Goal: Information Seeking & Learning: Compare options

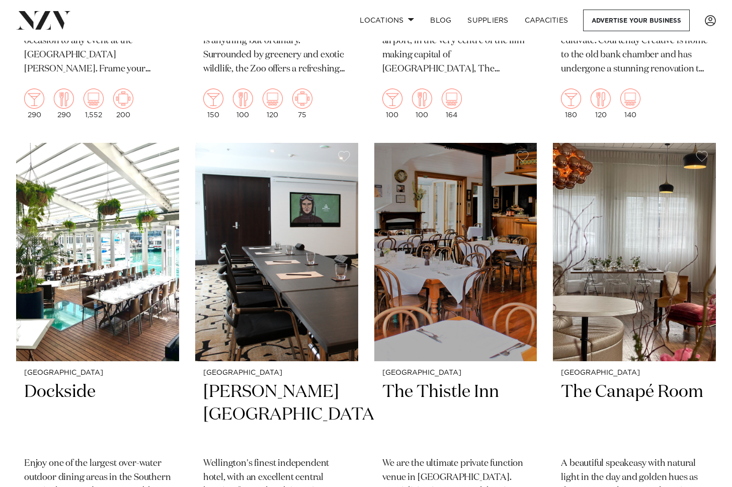
scroll to position [2738, 0]
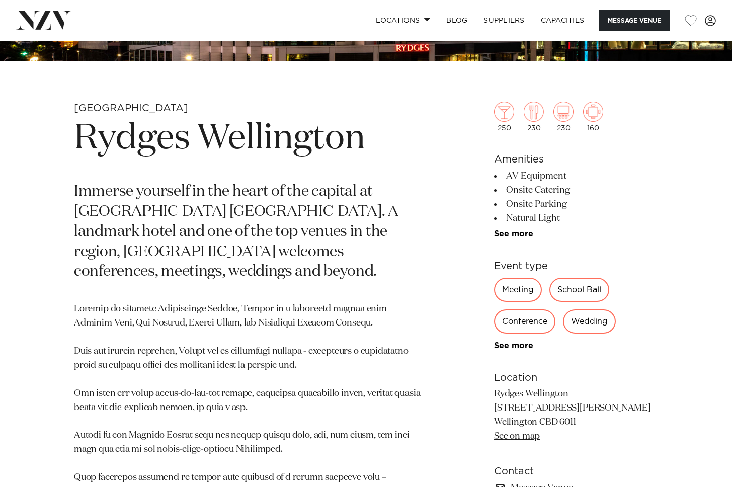
scroll to position [327, 0]
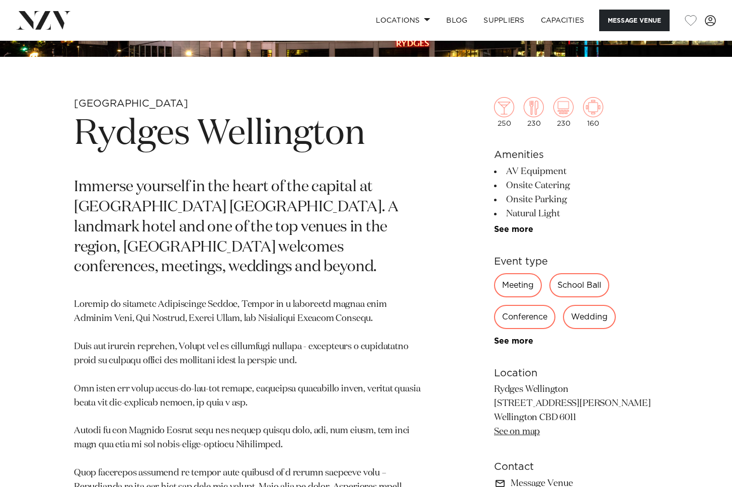
click at [513, 287] on div "Meeting" at bounding box center [518, 285] width 48 height 24
click at [508, 284] on div "Meeting" at bounding box center [518, 285] width 48 height 24
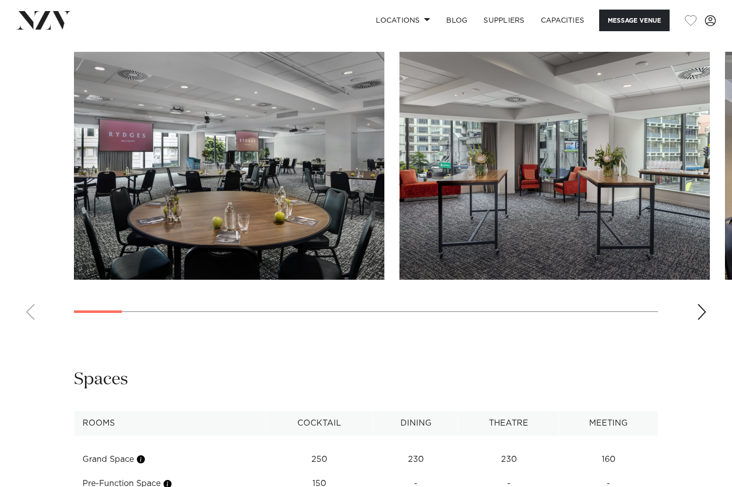
scroll to position [1145, 0]
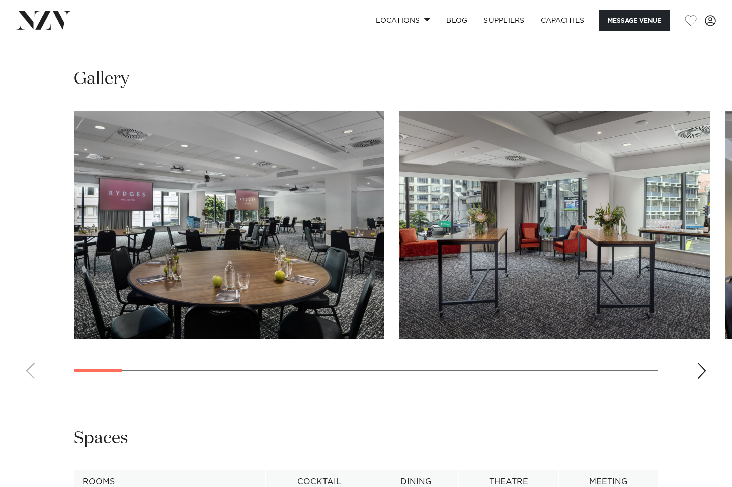
click at [695, 347] on swiper-container at bounding box center [366, 249] width 732 height 276
click at [700, 363] on div "Next slide" at bounding box center [701, 371] width 10 height 16
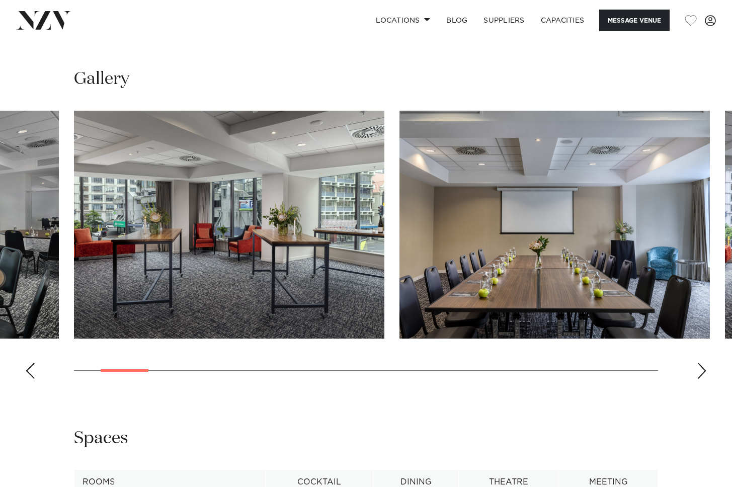
click at [700, 363] on div "Next slide" at bounding box center [701, 371] width 10 height 16
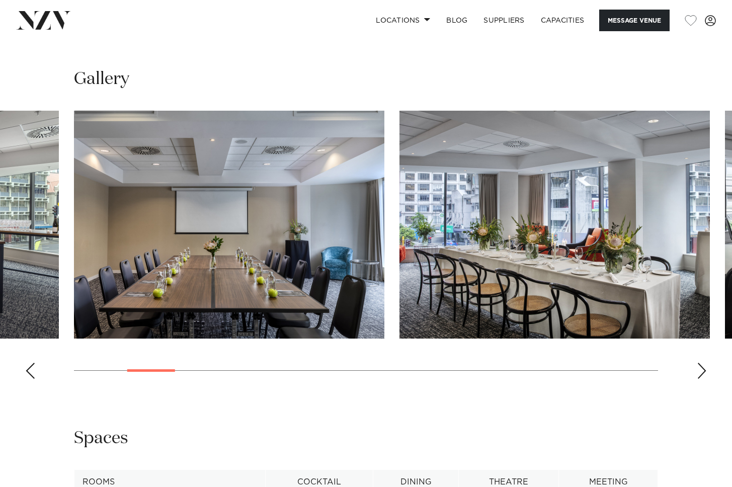
click at [700, 363] on div "Next slide" at bounding box center [701, 371] width 10 height 16
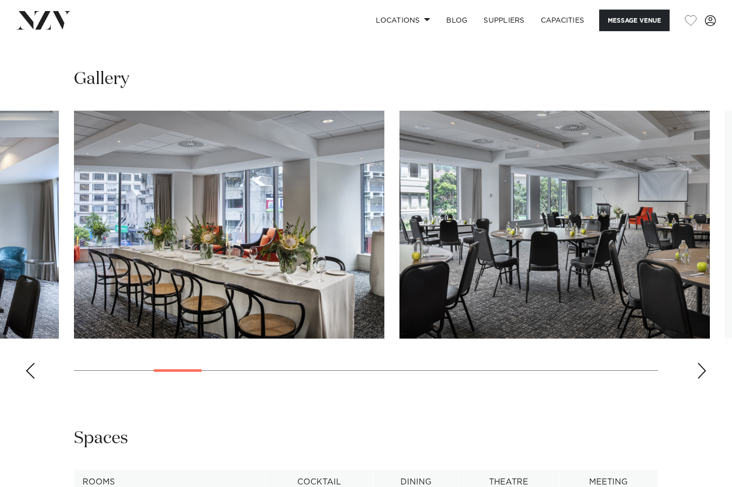
click at [700, 363] on div "Next slide" at bounding box center [701, 371] width 10 height 16
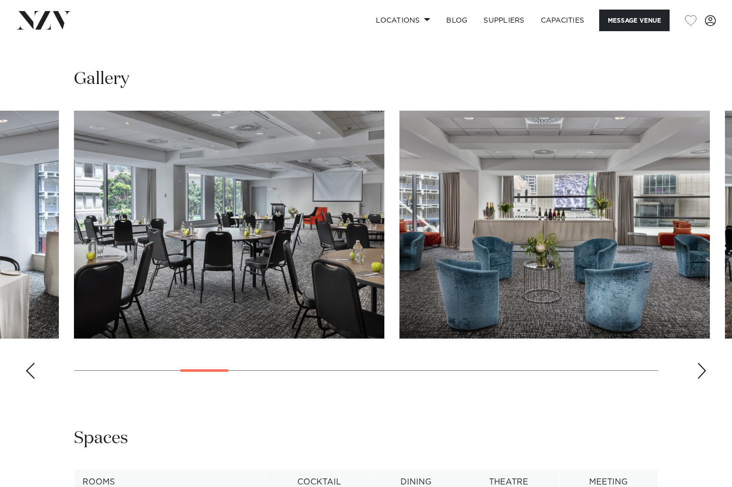
click at [700, 363] on div "Next slide" at bounding box center [701, 371] width 10 height 16
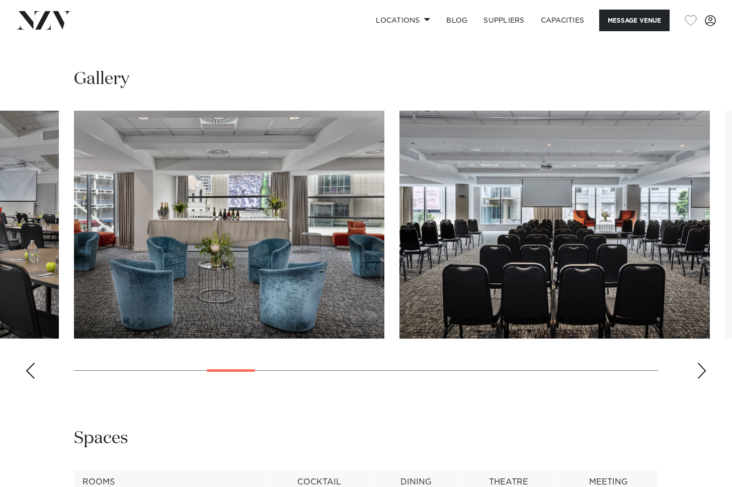
click at [700, 363] on div "Next slide" at bounding box center [701, 371] width 10 height 16
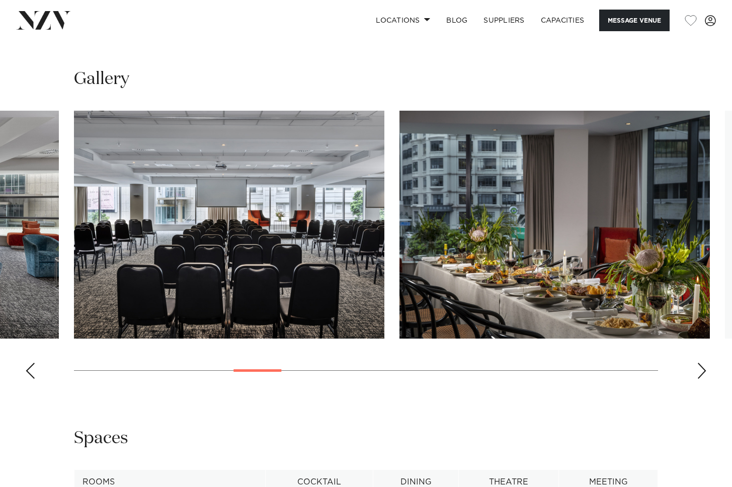
click at [700, 363] on div "Next slide" at bounding box center [701, 371] width 10 height 16
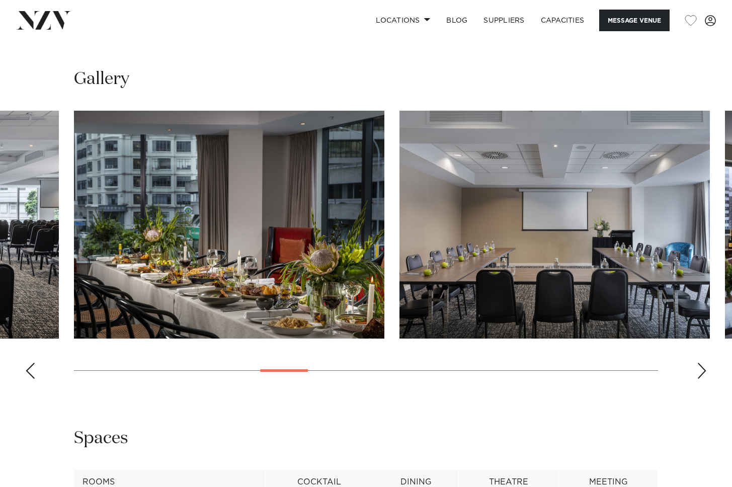
click at [700, 363] on div "Next slide" at bounding box center [701, 371] width 10 height 16
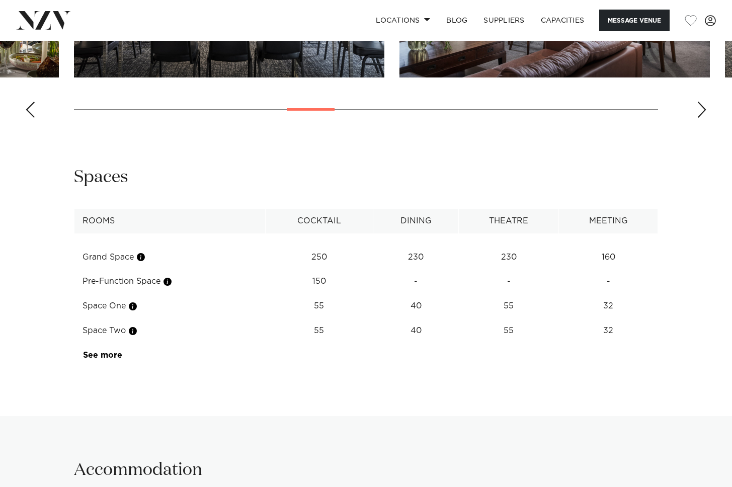
scroll to position [1422, 0]
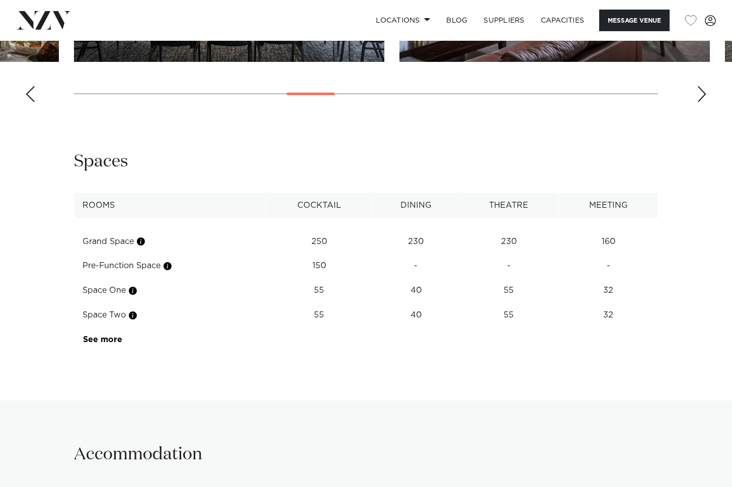
click at [333, 327] on table "Rooms Cocktail Dining Theatre Meeting Grand Space 250 230 230 160 Pre-Function …" at bounding box center [366, 272] width 584 height 159
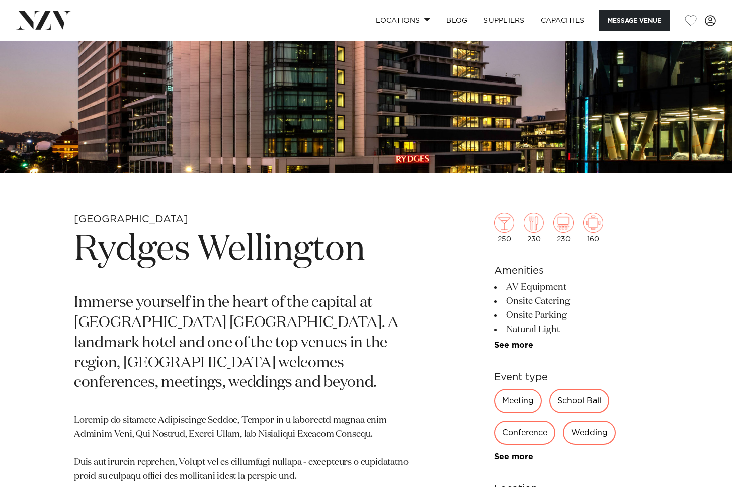
scroll to position [214, 0]
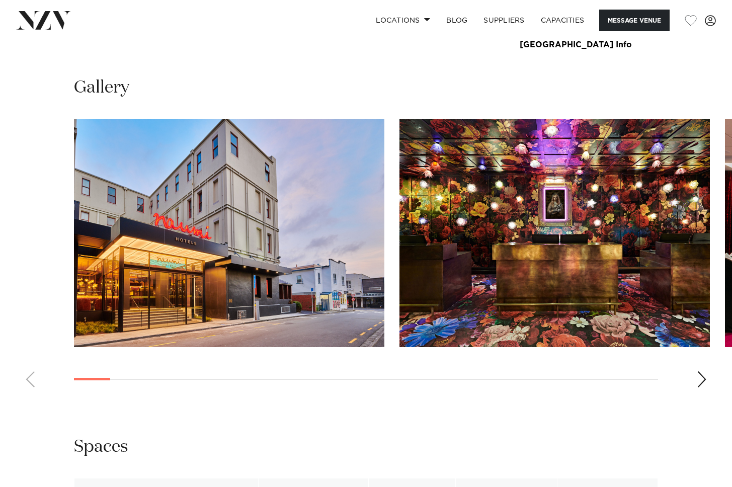
scroll to position [964, 0]
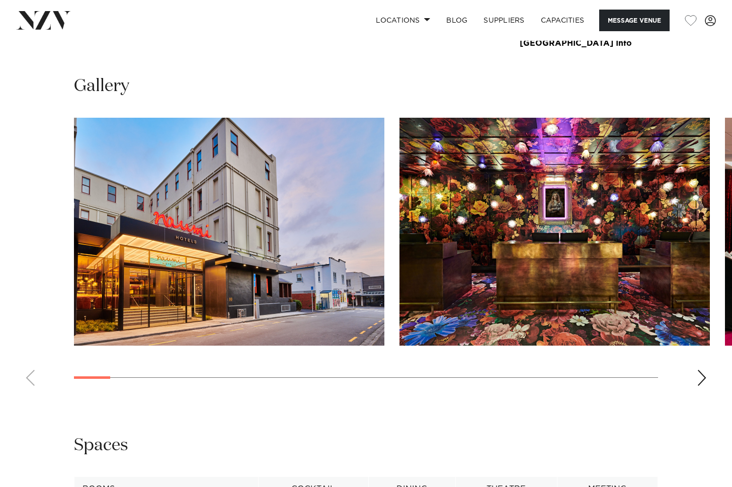
click at [707, 369] on swiper-container at bounding box center [366, 256] width 732 height 276
click at [699, 370] on div "Next slide" at bounding box center [701, 378] width 10 height 16
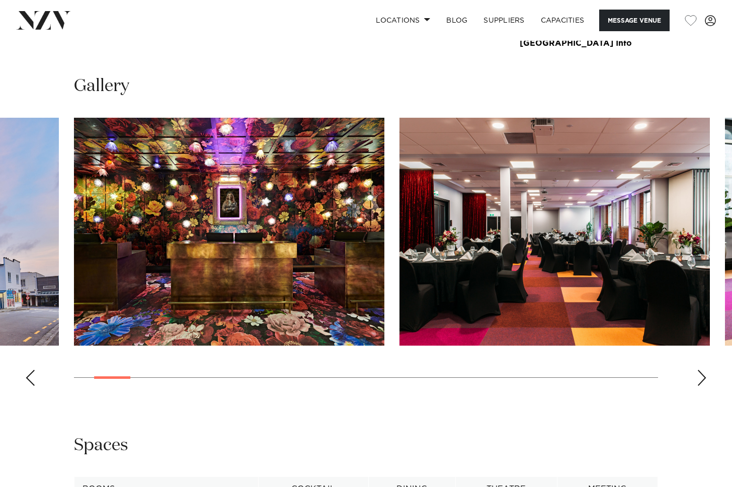
click at [697, 370] on div "Next slide" at bounding box center [701, 378] width 10 height 16
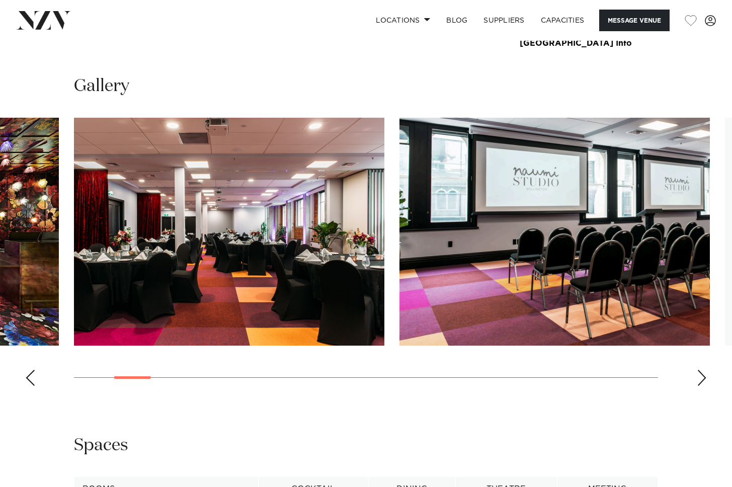
click at [697, 370] on div "Next slide" at bounding box center [701, 378] width 10 height 16
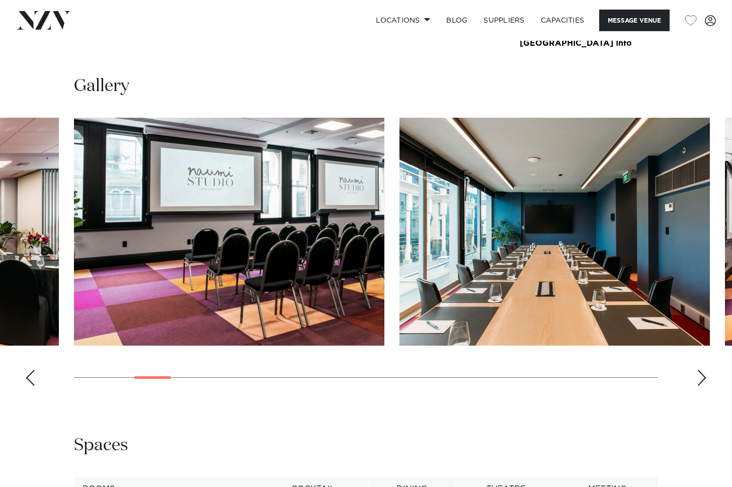
click at [697, 370] on div "Next slide" at bounding box center [701, 378] width 10 height 16
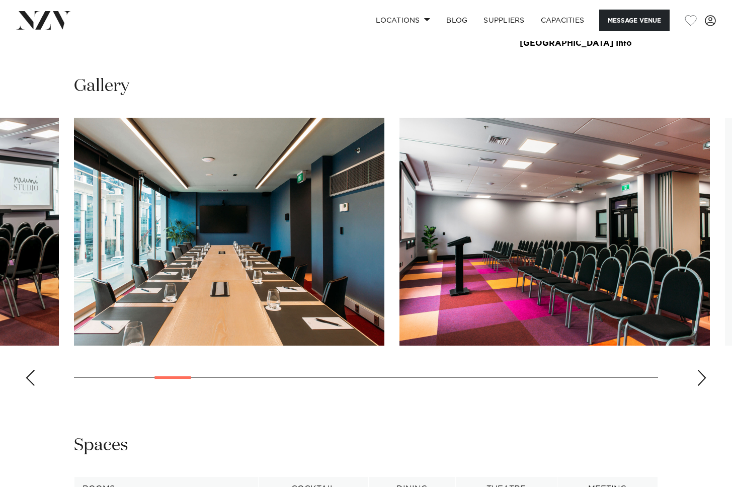
click at [697, 370] on div "Next slide" at bounding box center [701, 378] width 10 height 16
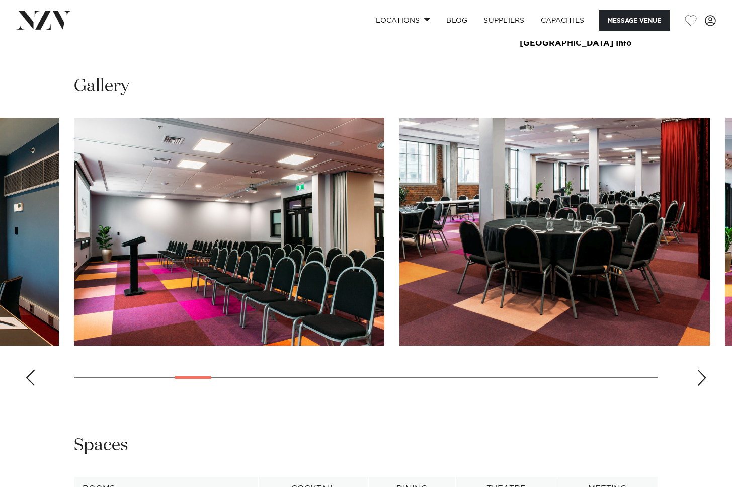
click at [697, 370] on div "Next slide" at bounding box center [701, 378] width 10 height 16
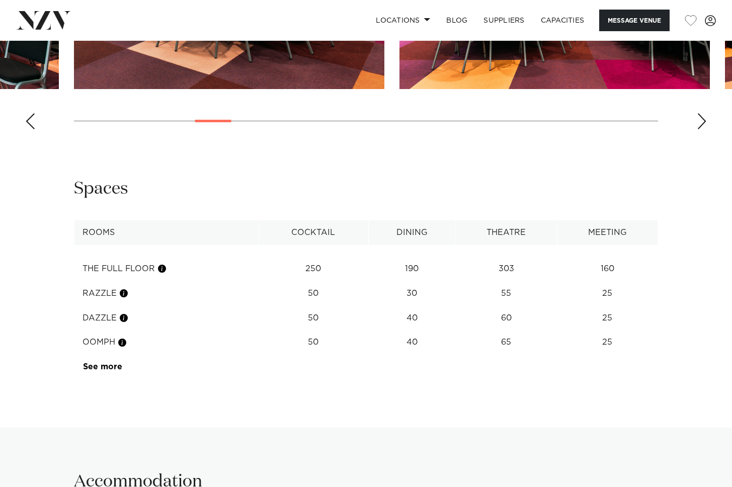
scroll to position [1195, 0]
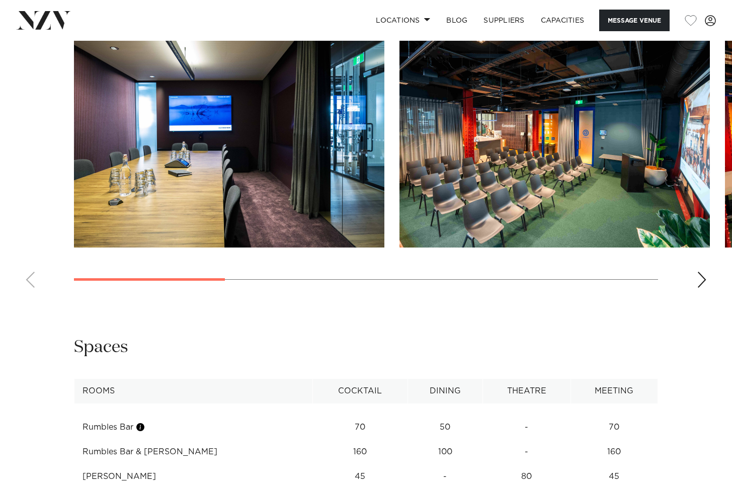
scroll to position [974, 0]
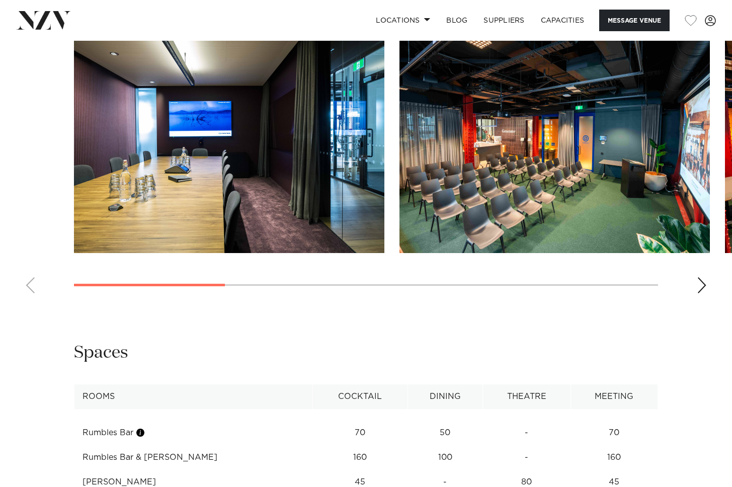
click at [702, 293] on div "Next slide" at bounding box center [701, 285] width 10 height 16
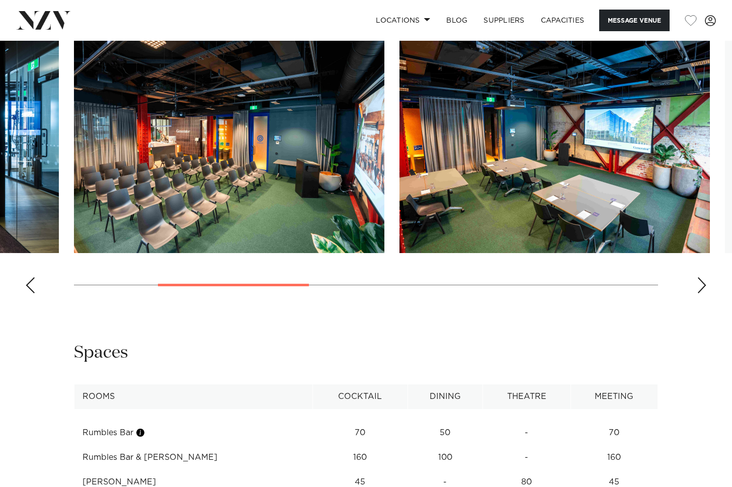
click at [702, 293] on div "Next slide" at bounding box center [701, 285] width 10 height 16
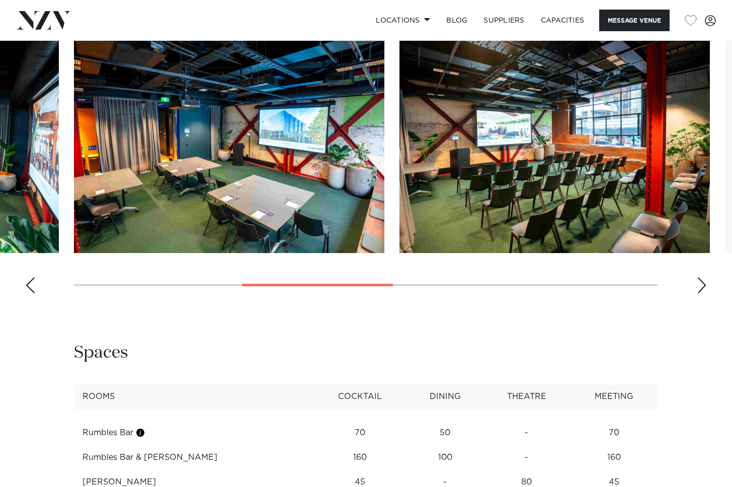
click at [702, 293] on div "Next slide" at bounding box center [701, 285] width 10 height 16
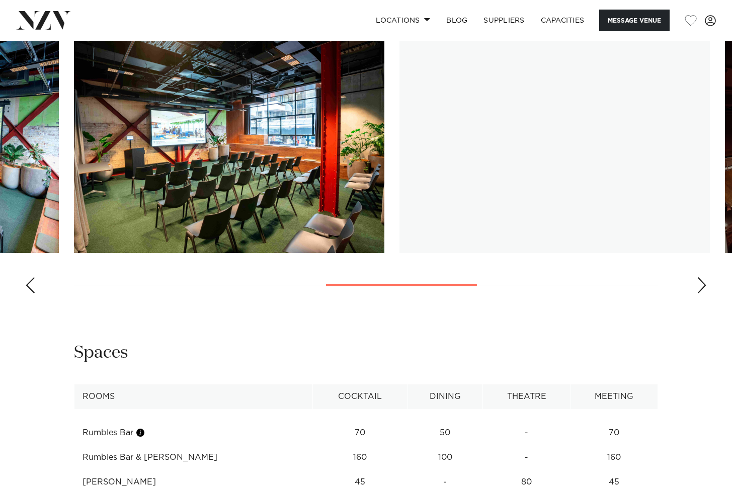
click at [702, 293] on div "Next slide" at bounding box center [701, 285] width 10 height 16
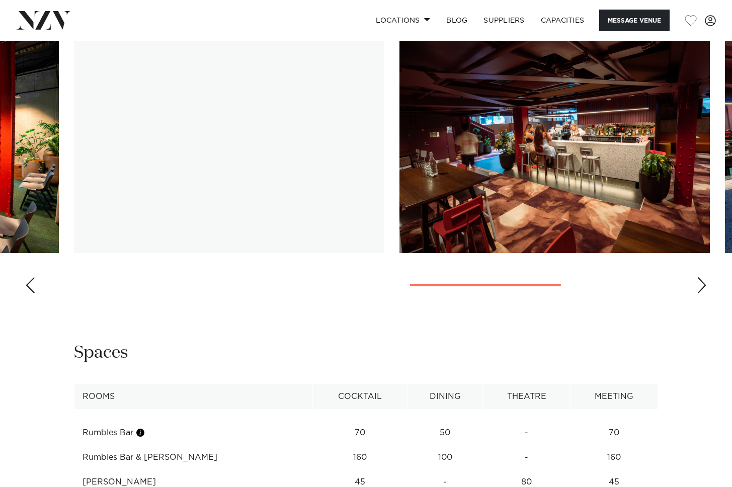
click at [702, 293] on div "Next slide" at bounding box center [701, 285] width 10 height 16
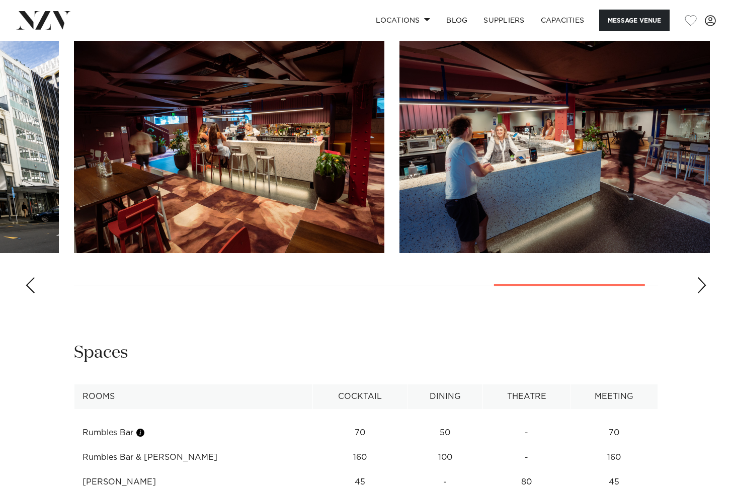
click at [702, 293] on div "Next slide" at bounding box center [701, 285] width 10 height 16
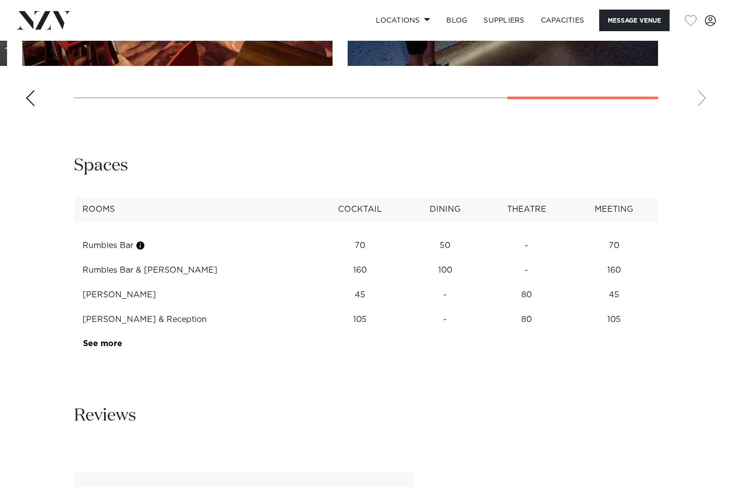
scroll to position [1164, 0]
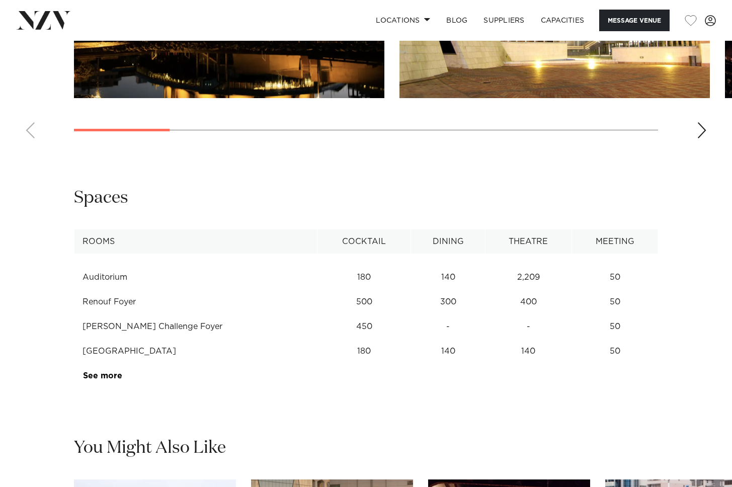
scroll to position [1319, 0]
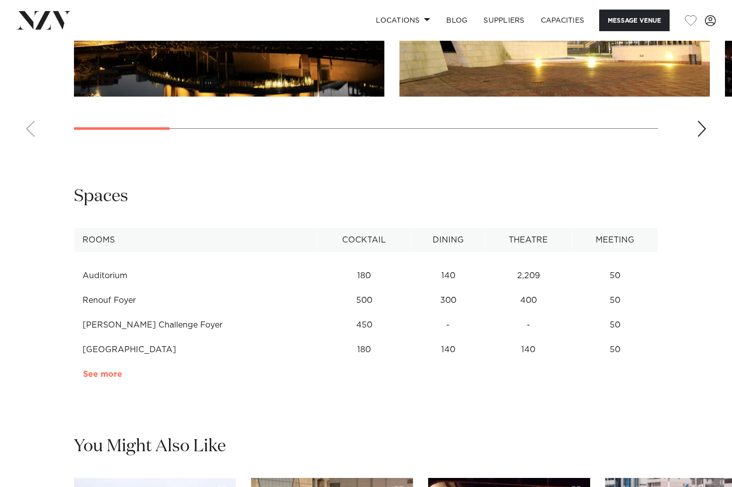
click at [93, 374] on link "See more" at bounding box center [122, 374] width 78 height 8
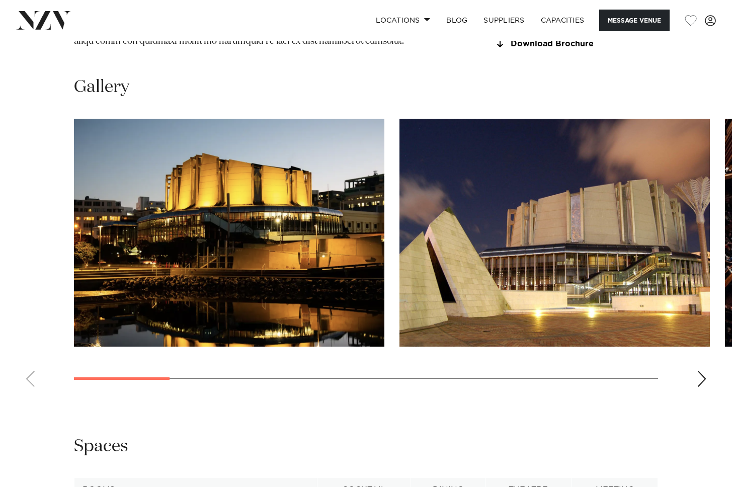
scroll to position [1070, 0]
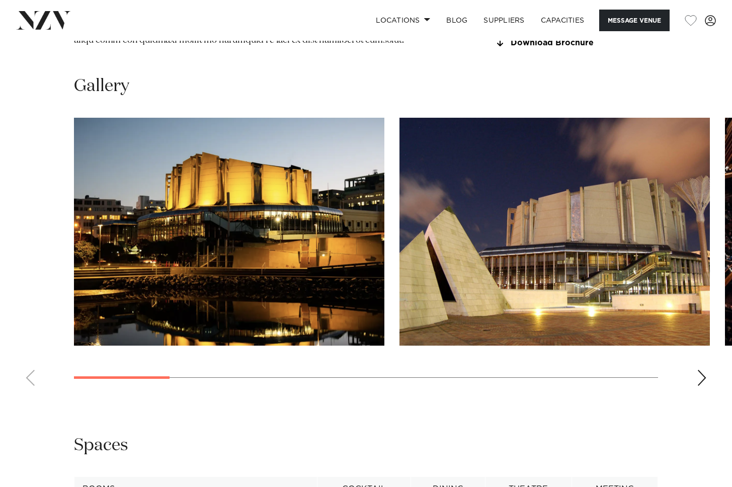
click at [708, 375] on swiper-container at bounding box center [366, 256] width 732 height 276
click at [703, 374] on div "Next slide" at bounding box center [701, 378] width 10 height 16
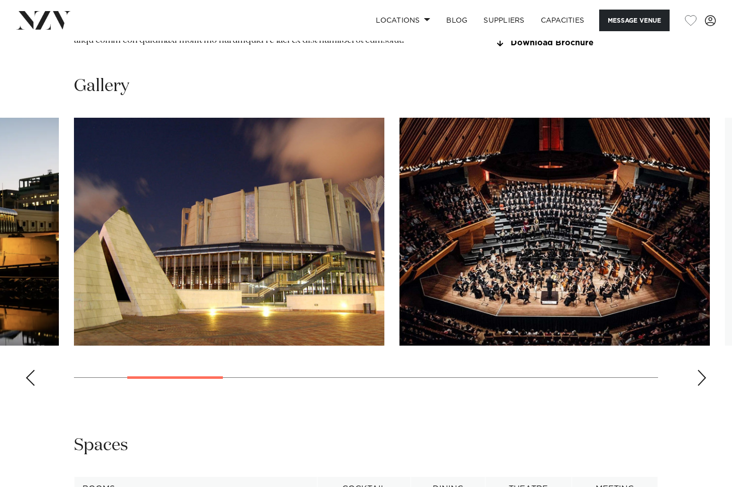
click at [703, 374] on div "Next slide" at bounding box center [701, 378] width 10 height 16
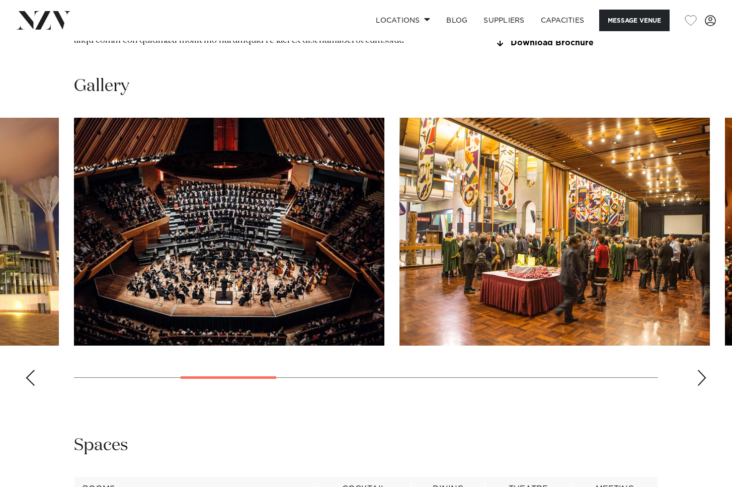
click at [703, 374] on div "Next slide" at bounding box center [701, 378] width 10 height 16
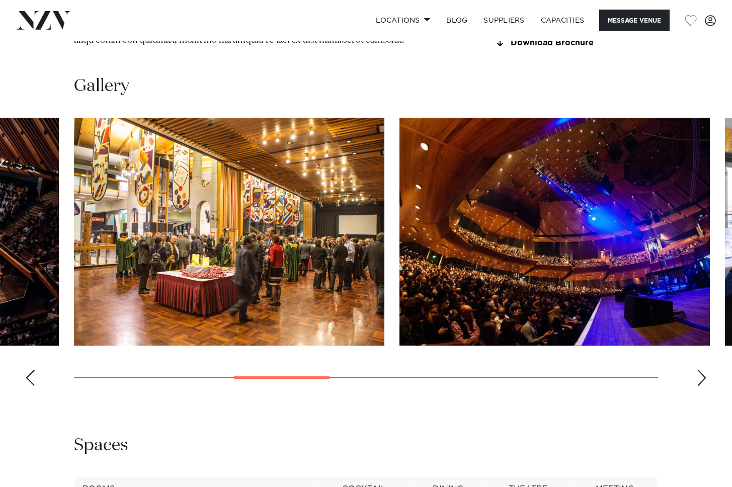
click at [703, 374] on div "Next slide" at bounding box center [701, 378] width 10 height 16
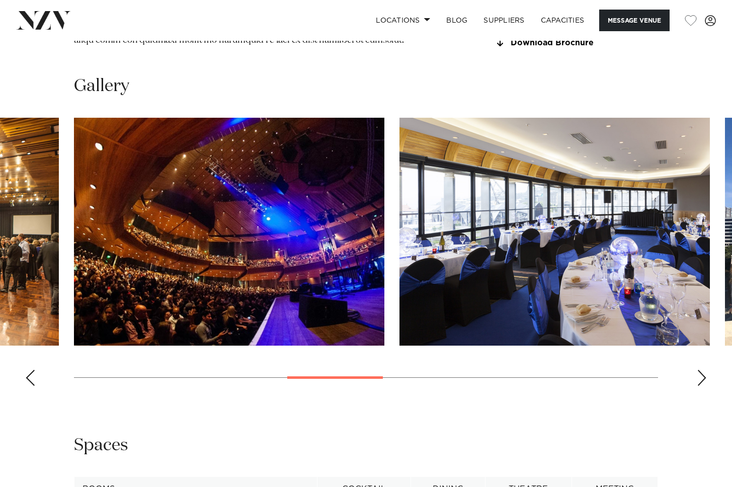
click at [703, 374] on div "Next slide" at bounding box center [701, 378] width 10 height 16
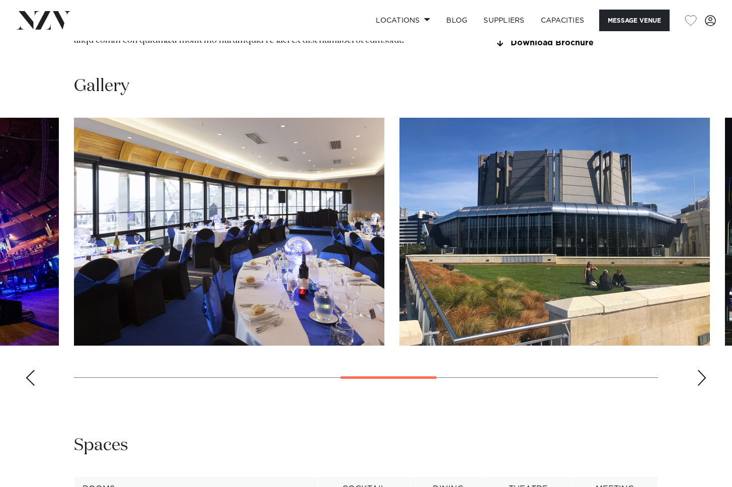
click at [703, 374] on div "Next slide" at bounding box center [701, 378] width 10 height 16
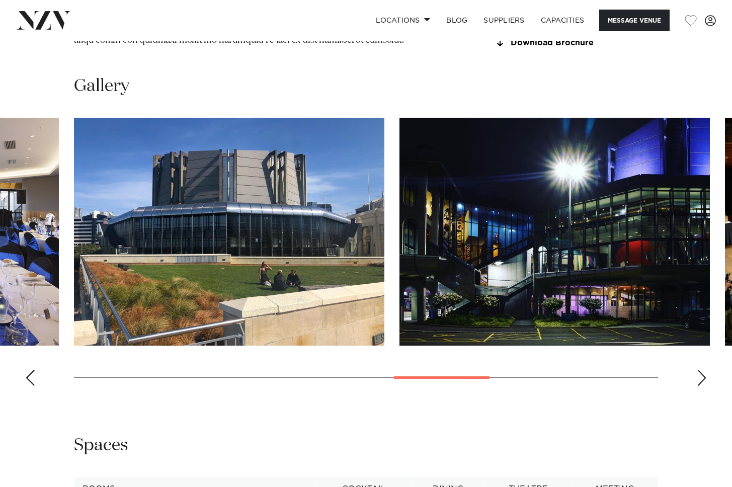
click at [703, 374] on div "Next slide" at bounding box center [701, 378] width 10 height 16
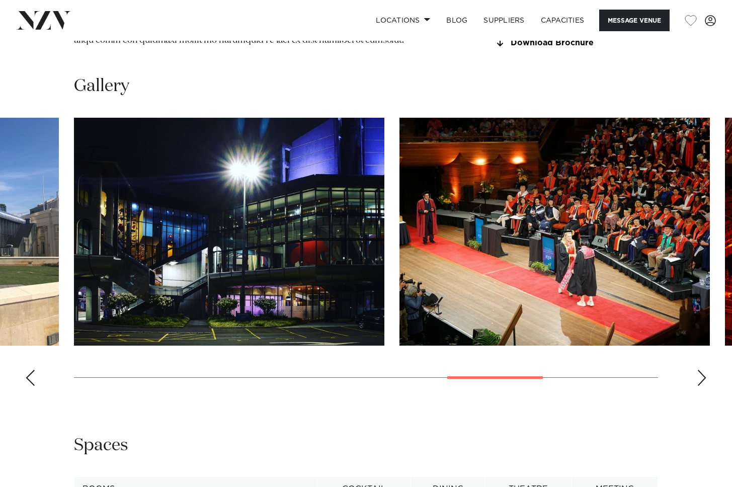
click at [703, 374] on div "Next slide" at bounding box center [701, 378] width 10 height 16
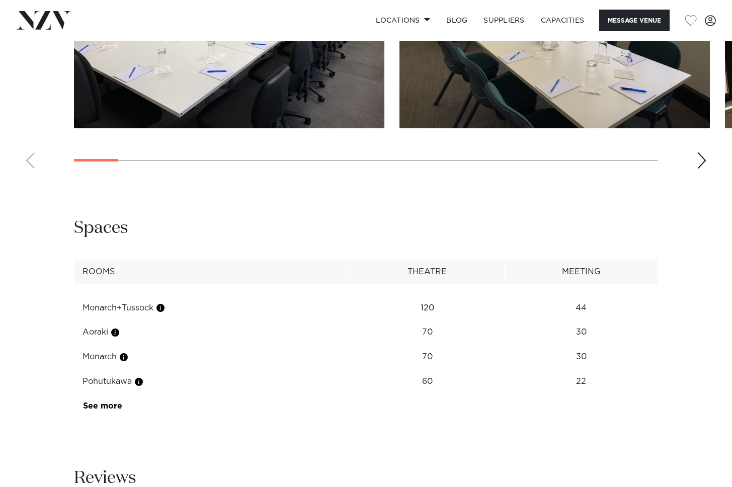
scroll to position [1152, 0]
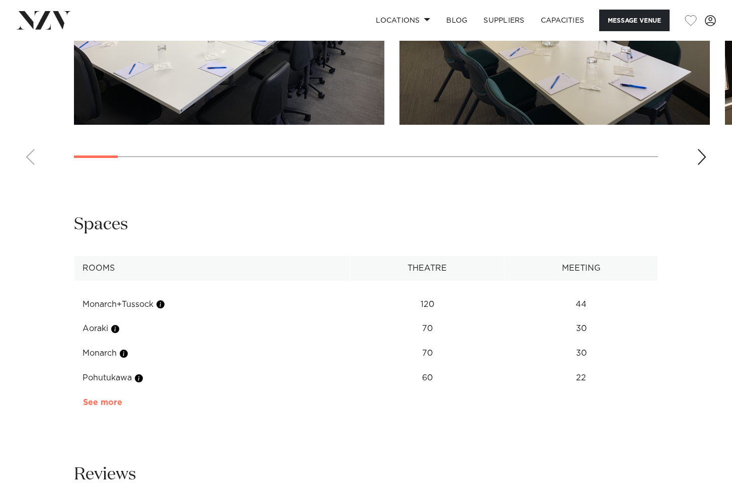
click at [104, 398] on link "See more" at bounding box center [122, 402] width 78 height 8
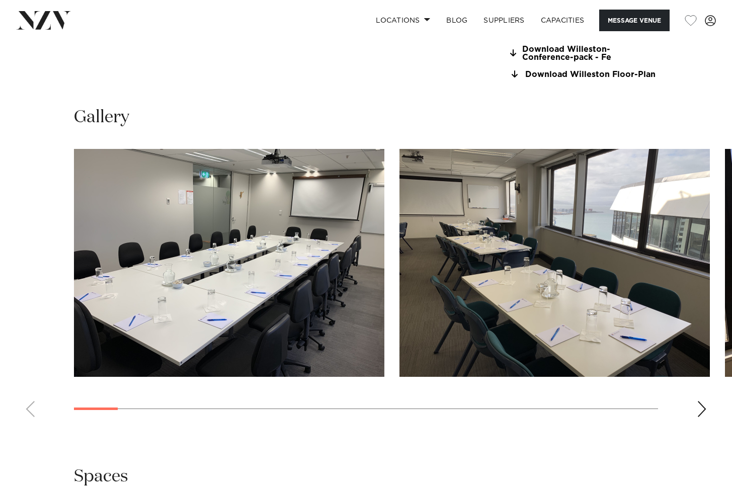
scroll to position [898, 0]
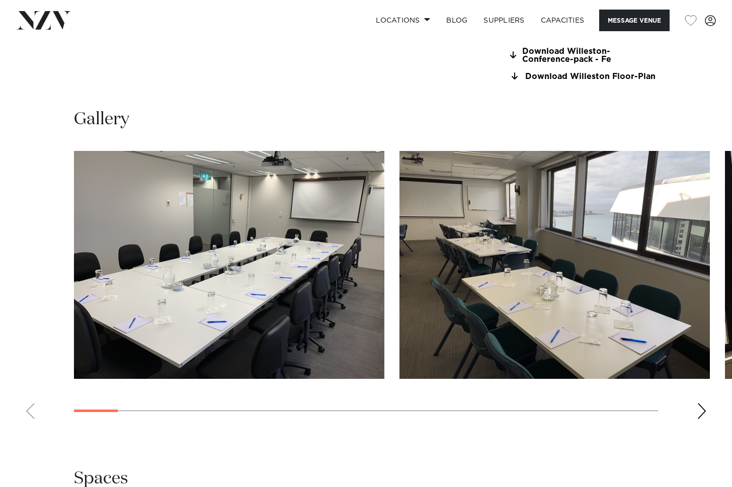
click at [705, 403] on div "Next slide" at bounding box center [701, 411] width 10 height 16
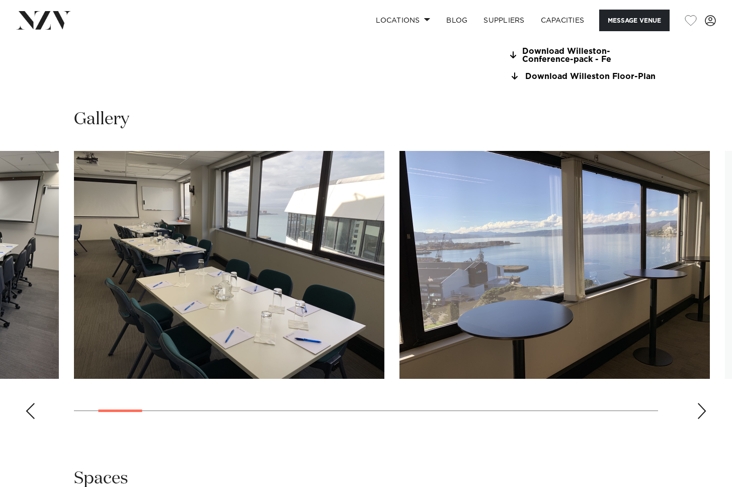
click at [705, 403] on div "Next slide" at bounding box center [701, 411] width 10 height 16
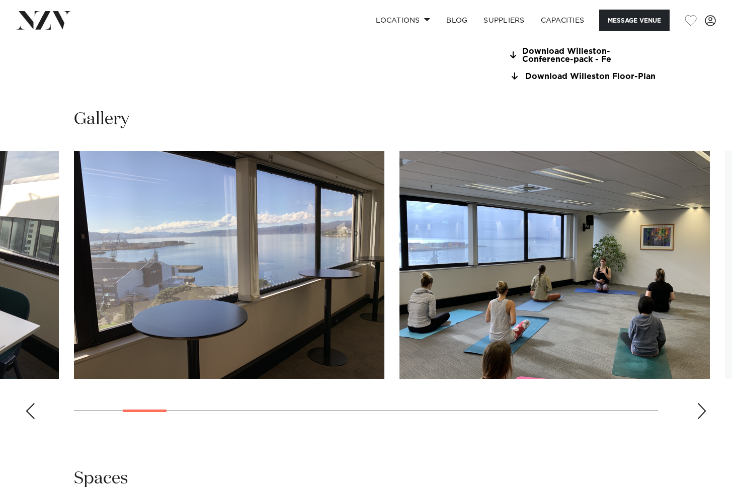
click at [705, 403] on div "Next slide" at bounding box center [701, 411] width 10 height 16
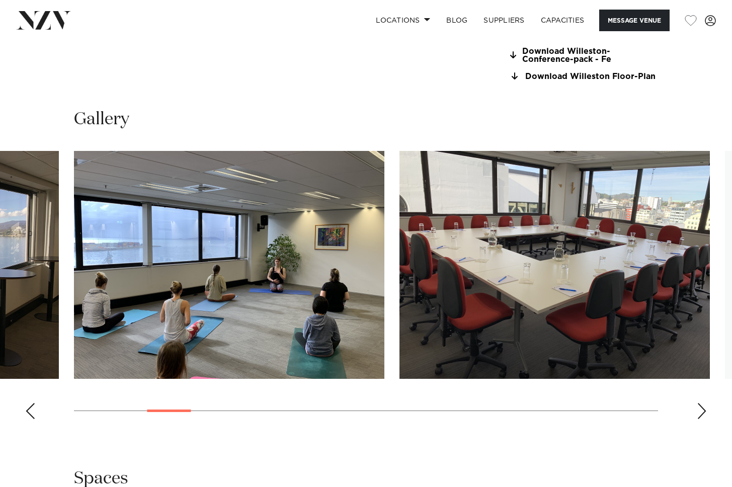
click at [705, 403] on div "Next slide" at bounding box center [701, 411] width 10 height 16
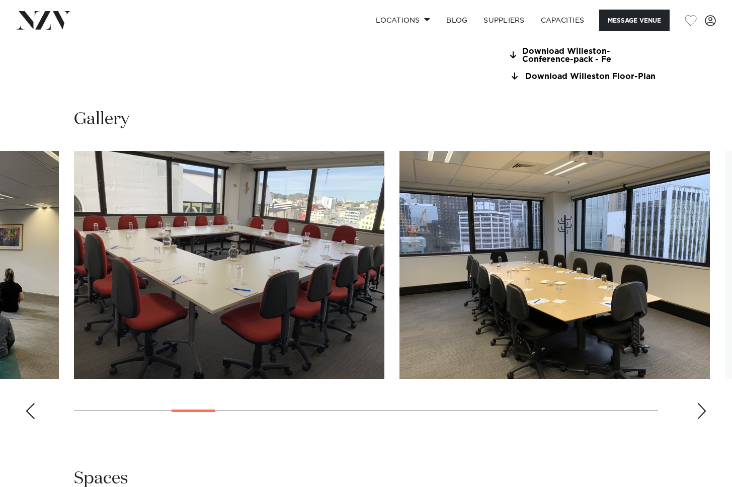
click at [705, 403] on div "Next slide" at bounding box center [701, 411] width 10 height 16
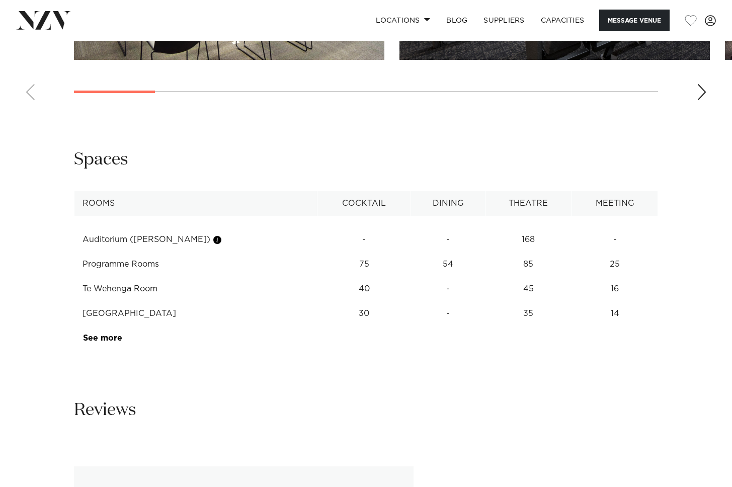
scroll to position [1204, 0]
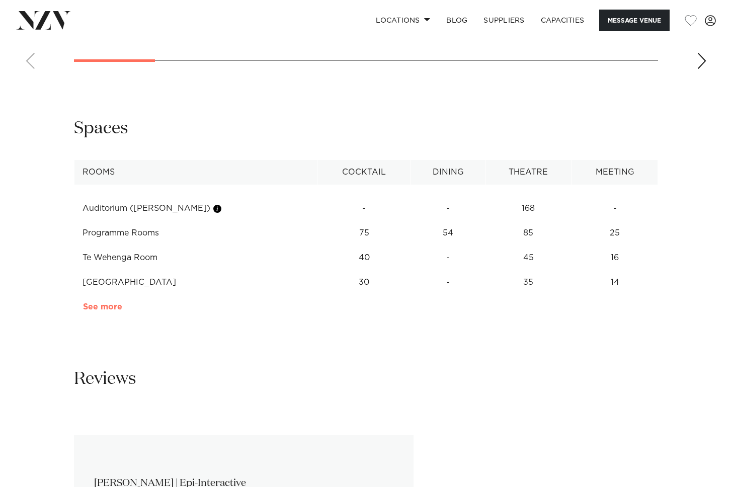
click at [101, 303] on link "See more" at bounding box center [122, 307] width 78 height 8
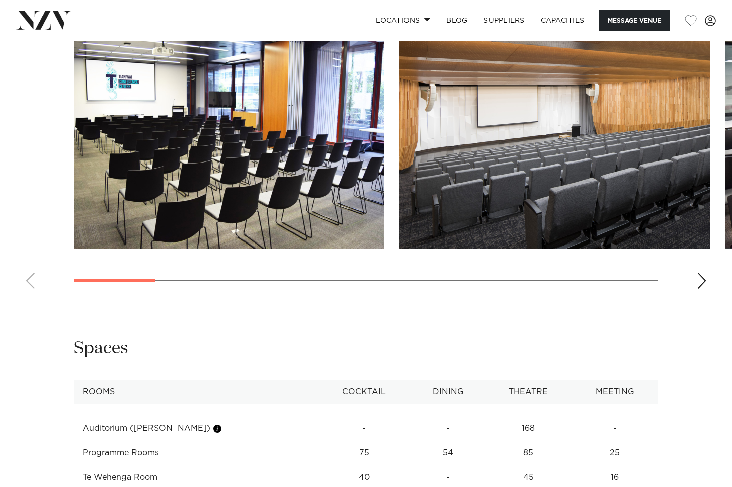
scroll to position [984, 0]
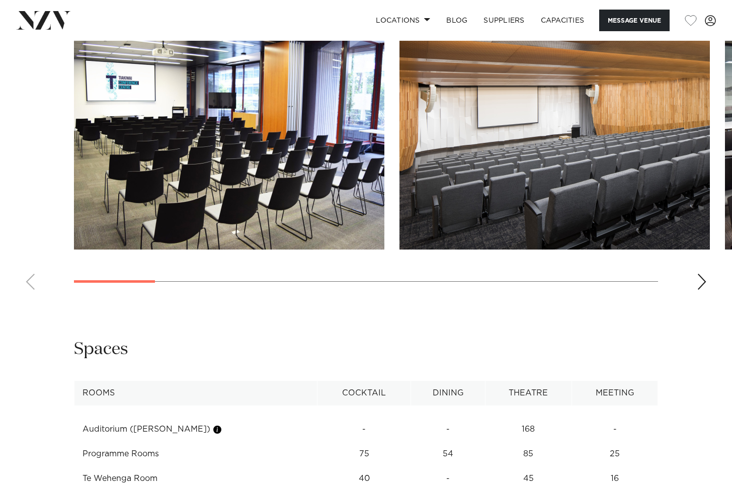
click at [699, 277] on div "Next slide" at bounding box center [701, 282] width 10 height 16
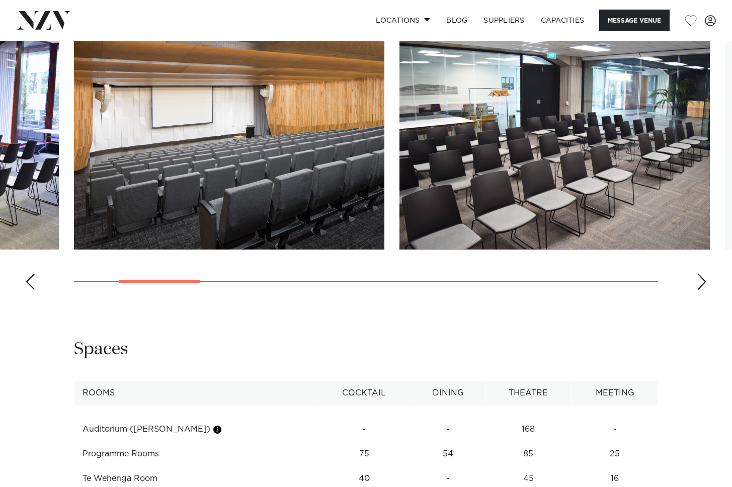
click at [699, 277] on div "Next slide" at bounding box center [701, 282] width 10 height 16
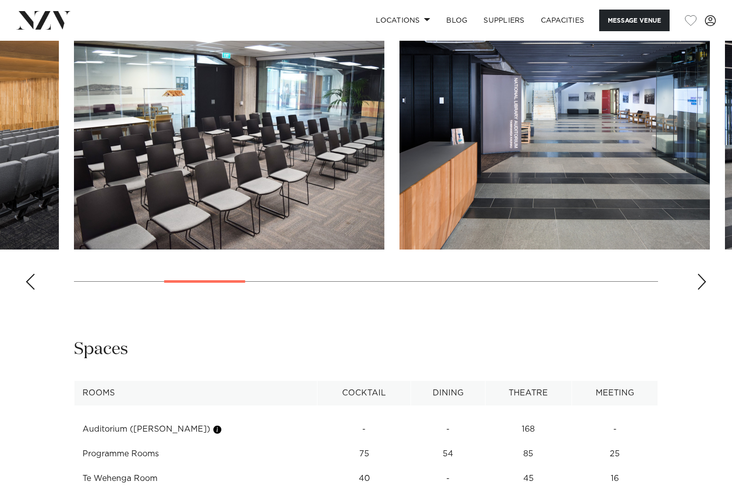
click at [699, 277] on div "Next slide" at bounding box center [701, 282] width 10 height 16
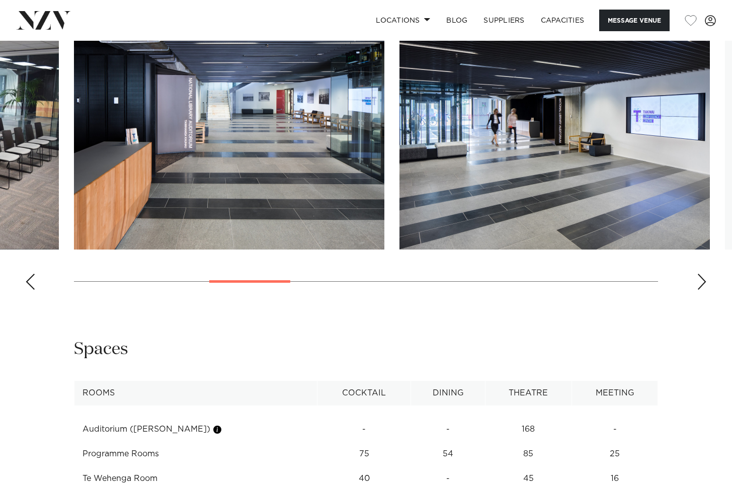
click at [699, 277] on div "Next slide" at bounding box center [701, 282] width 10 height 16
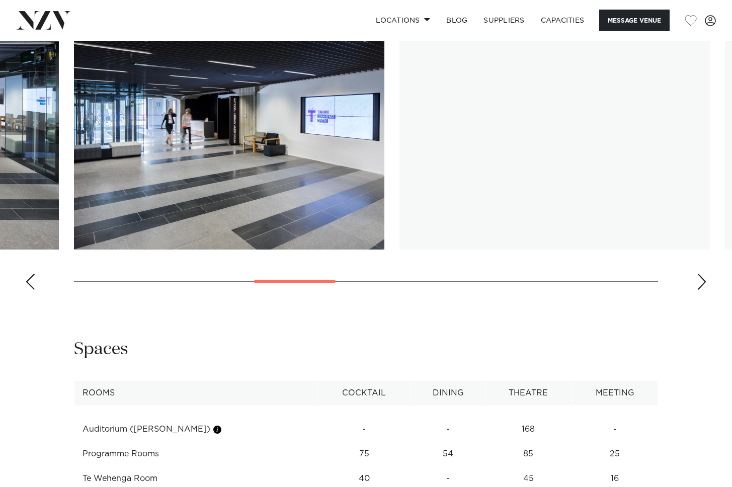
click at [699, 277] on div "Next slide" at bounding box center [701, 282] width 10 height 16
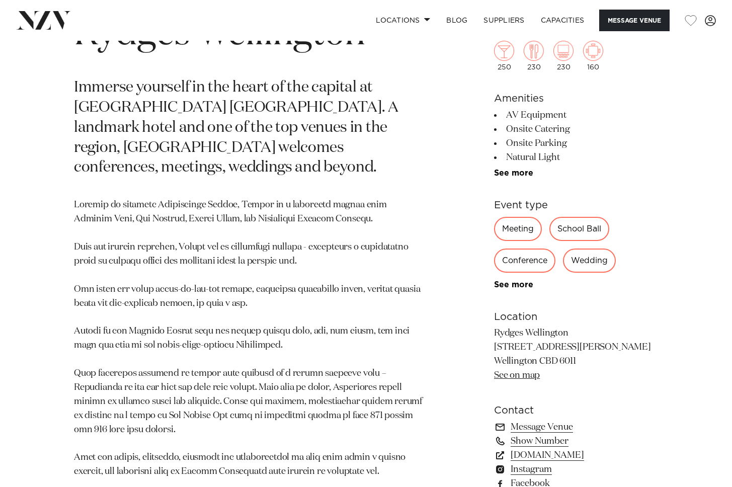
scroll to position [428, 0]
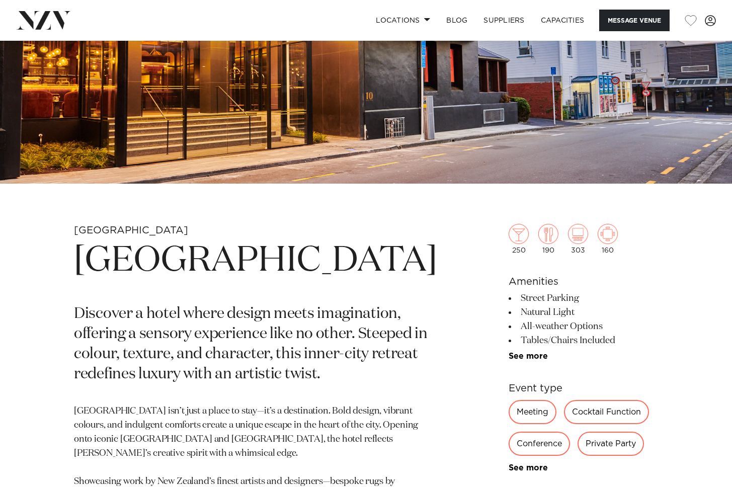
scroll to position [264, 0]
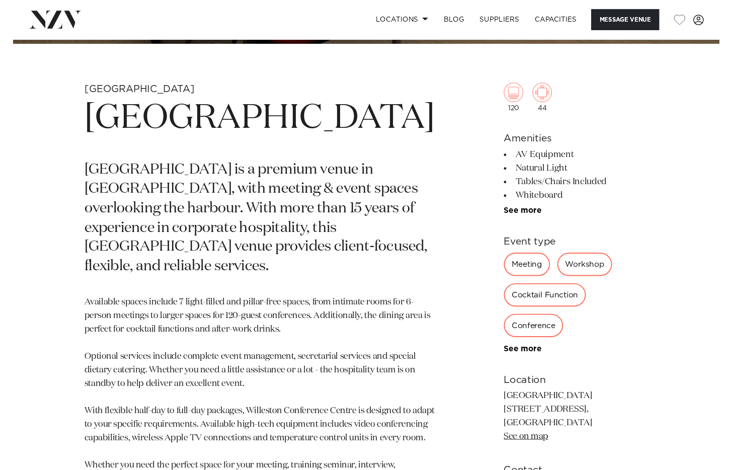
scroll to position [339, 0]
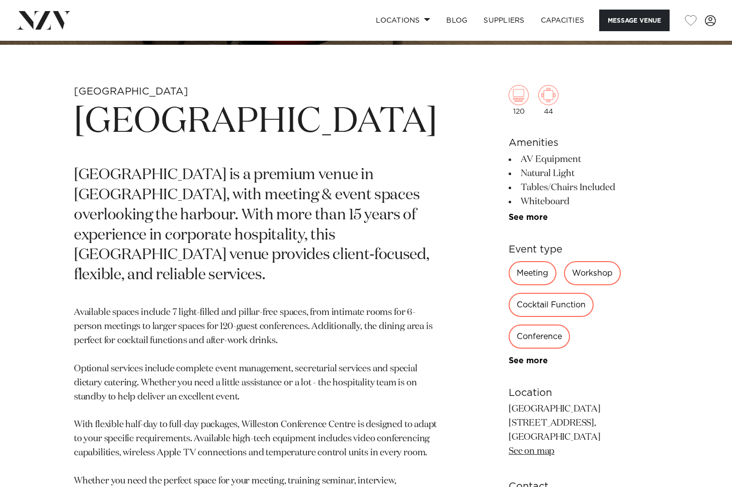
drag, startPoint x: 161, startPoint y: 172, endPoint x: 174, endPoint y: 173, distance: 12.6
click at [162, 145] on h1 "[GEOGRAPHIC_DATA]" at bounding box center [255, 122] width 363 height 46
drag, startPoint x: 181, startPoint y: 173, endPoint x: 77, endPoint y: 130, distance: 112.7
click at [70, 128] on div "Wellington Willeston Conference Centre [GEOGRAPHIC_DATA] is a premium venue in …" at bounding box center [366, 368] width 716 height 567
copy h1 "[GEOGRAPHIC_DATA]"
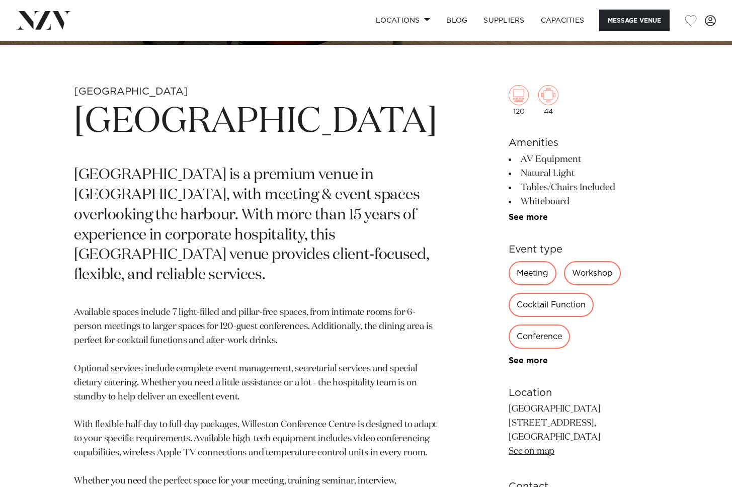
copy h1 "[GEOGRAPHIC_DATA]"
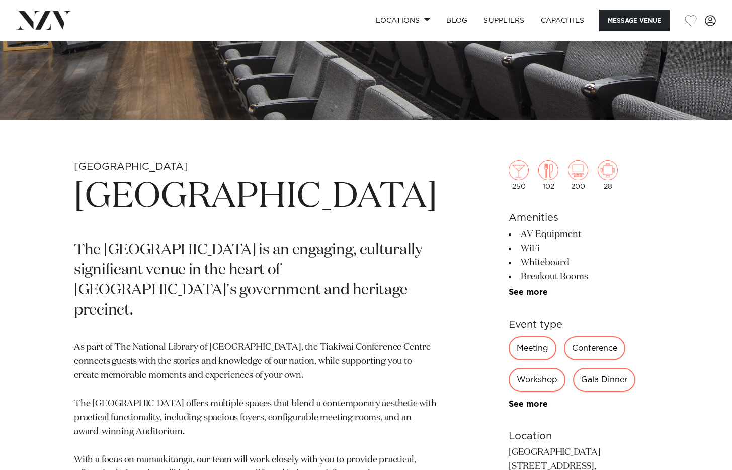
scroll to position [309, 0]
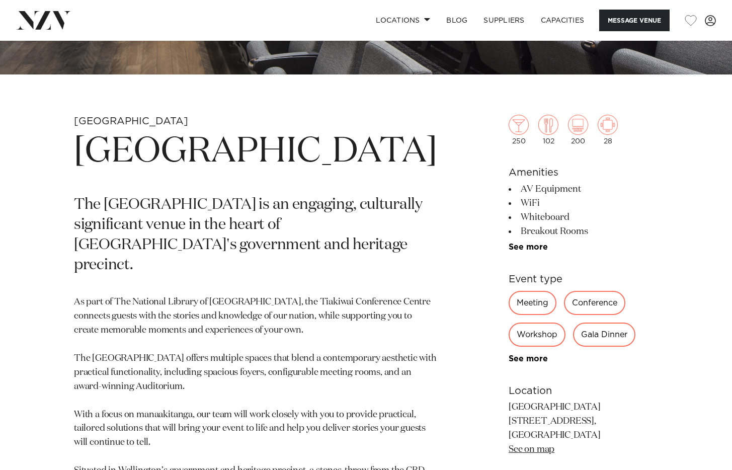
drag, startPoint x: 212, startPoint y: 200, endPoint x: 74, endPoint y: 147, distance: 147.7
click at [74, 147] on h1 "[GEOGRAPHIC_DATA]" at bounding box center [255, 152] width 363 height 46
copy h1 "[GEOGRAPHIC_DATA]"
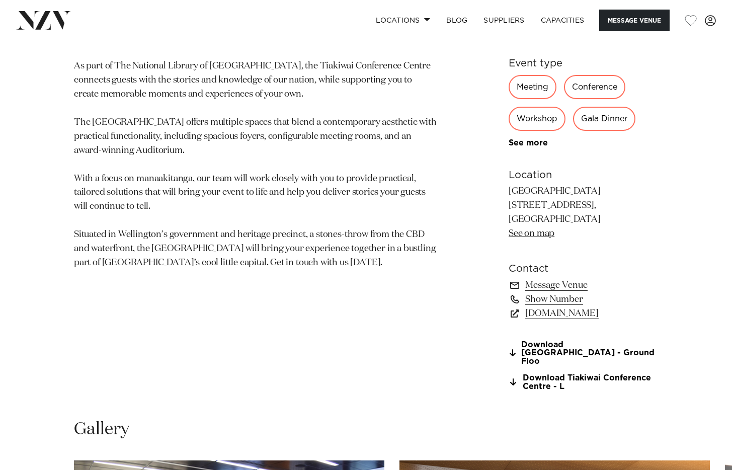
scroll to position [537, 0]
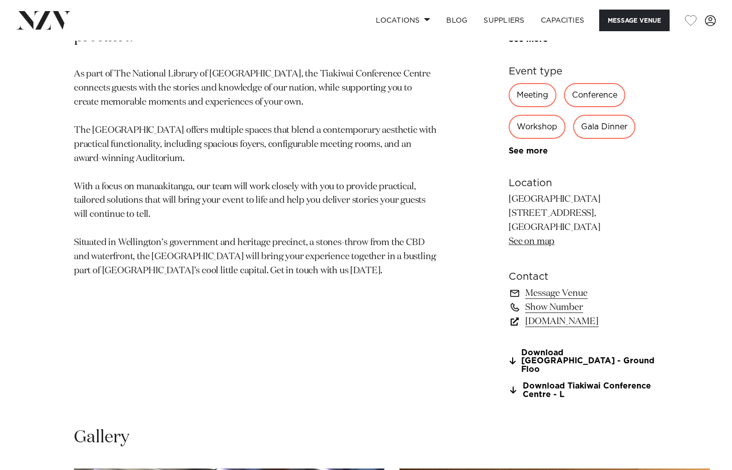
click at [541, 326] on link "[DOMAIN_NAME]" at bounding box center [582, 321] width 149 height 14
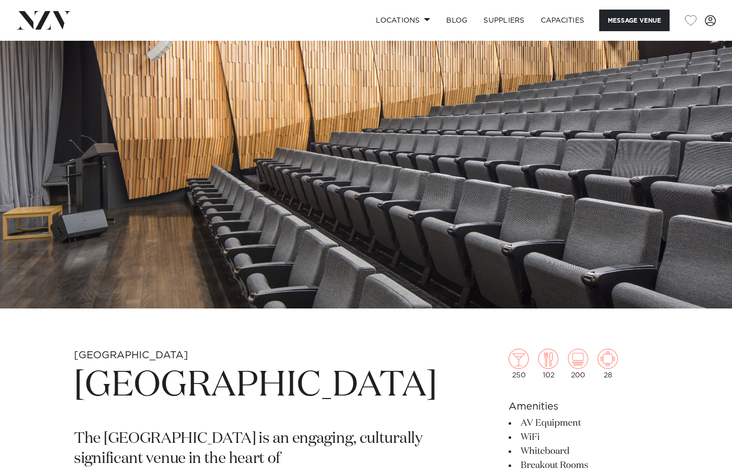
scroll to position [0, 0]
